Goal: Transaction & Acquisition: Purchase product/service

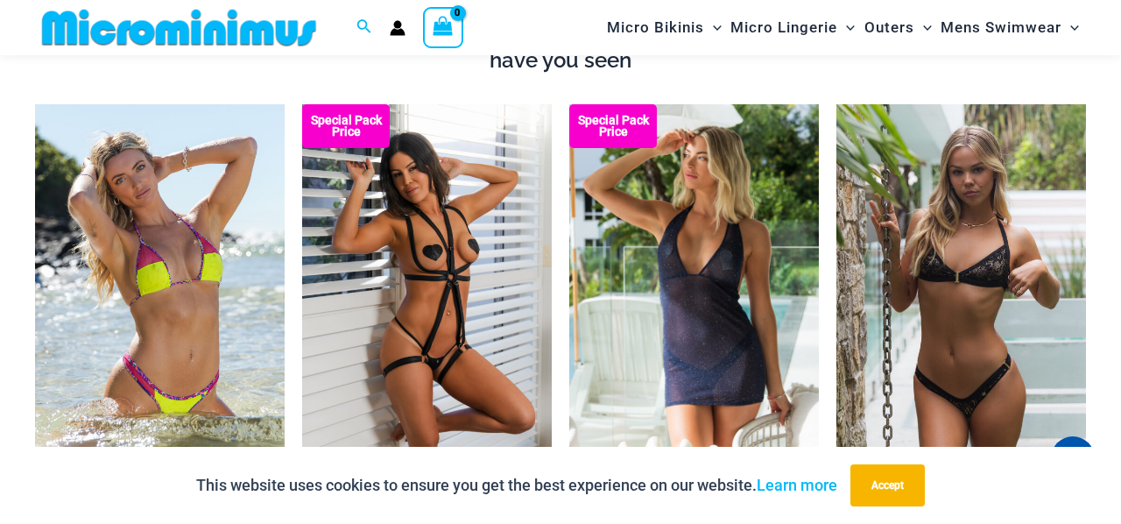
scroll to position [1389, 0]
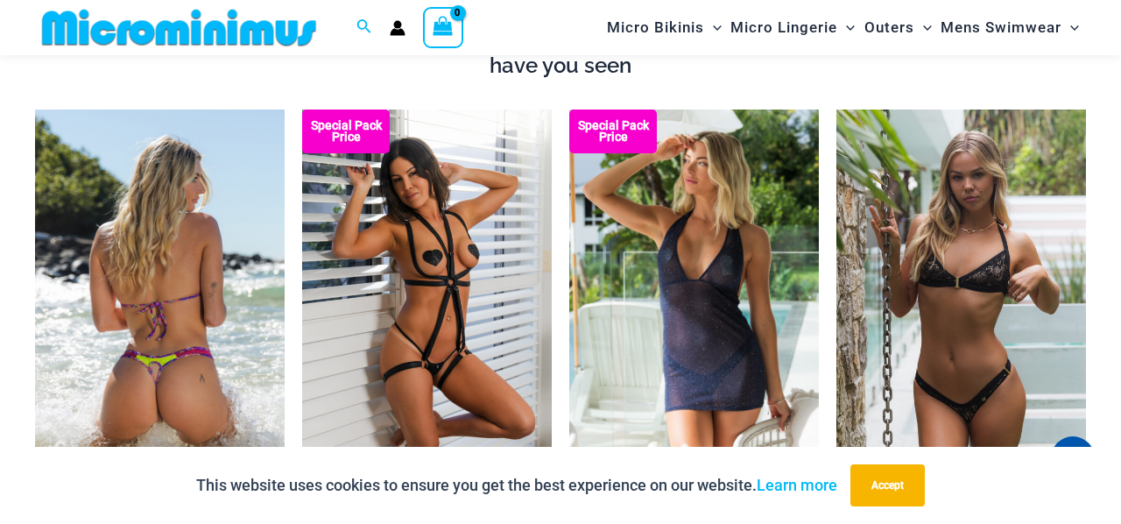
click at [154, 329] on img at bounding box center [160, 297] width 250 height 377
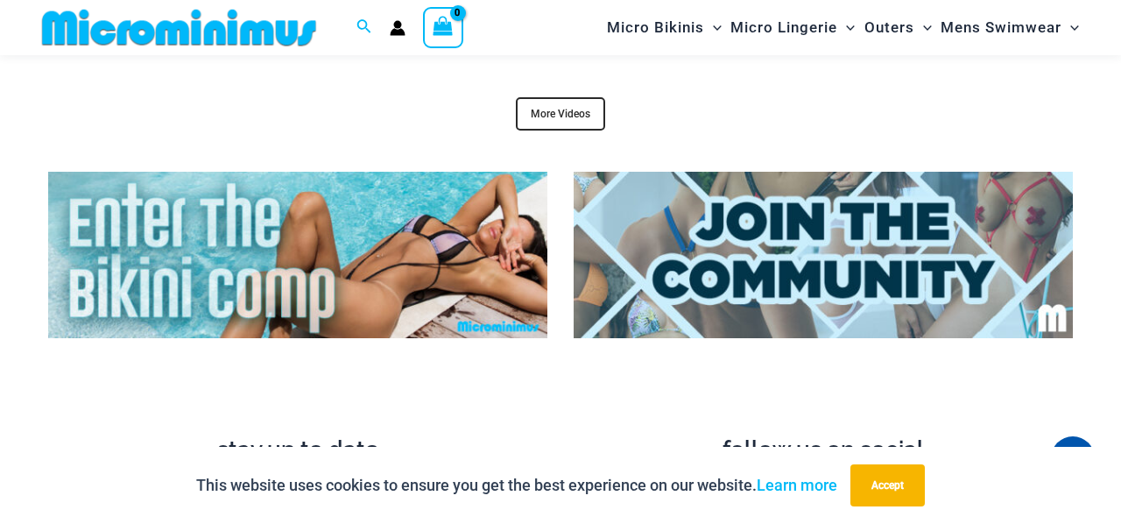
scroll to position [6426, 0]
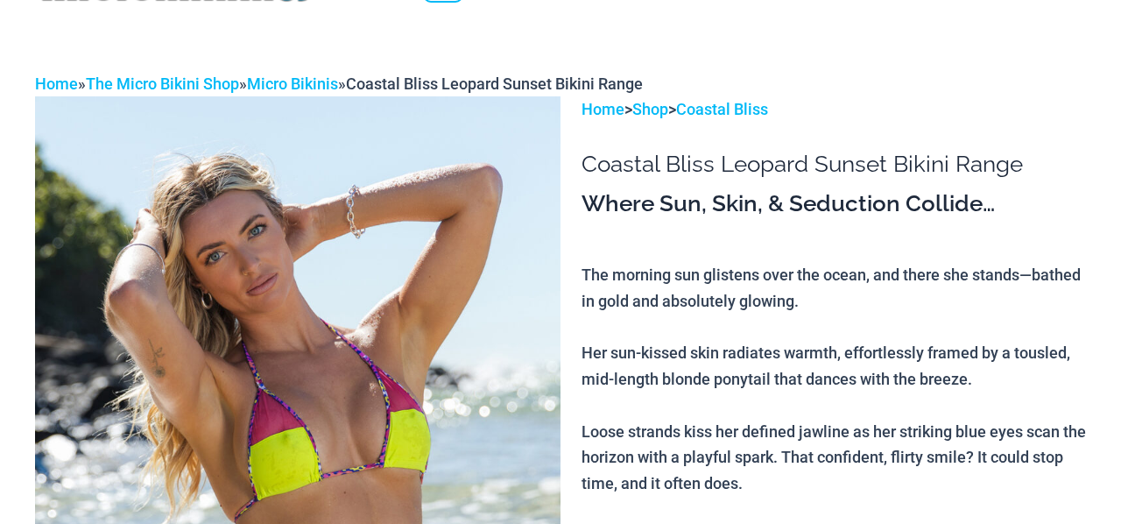
scroll to position [79, 0]
